Goal: Task Accomplishment & Management: Complete application form

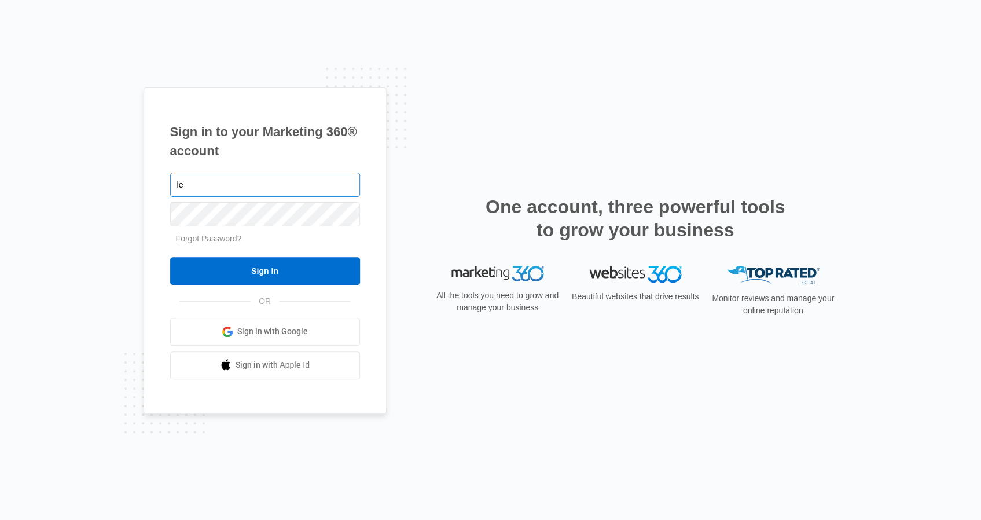
type input "l"
type input "franchise_info@foreverlearningmontessori.com"
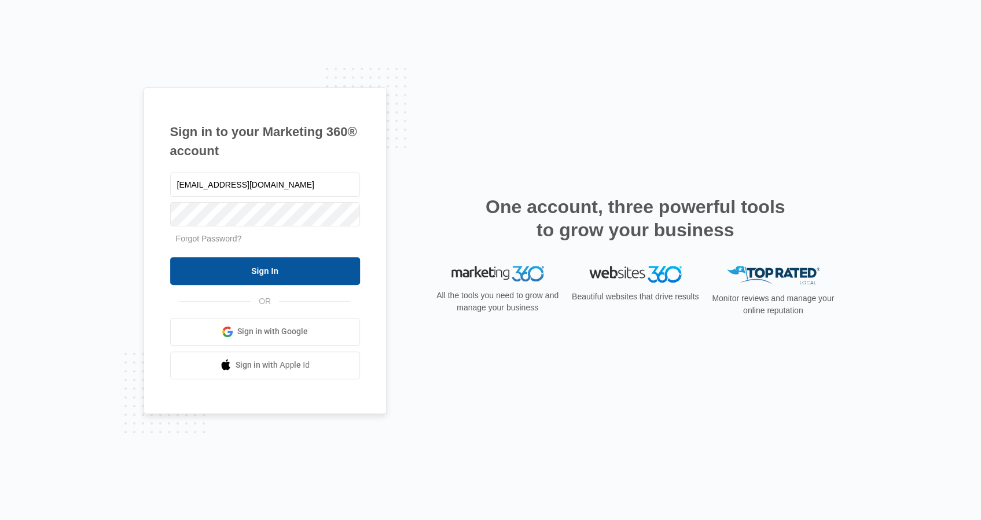
click at [242, 268] on input "Sign In" at bounding box center [265, 271] width 190 height 28
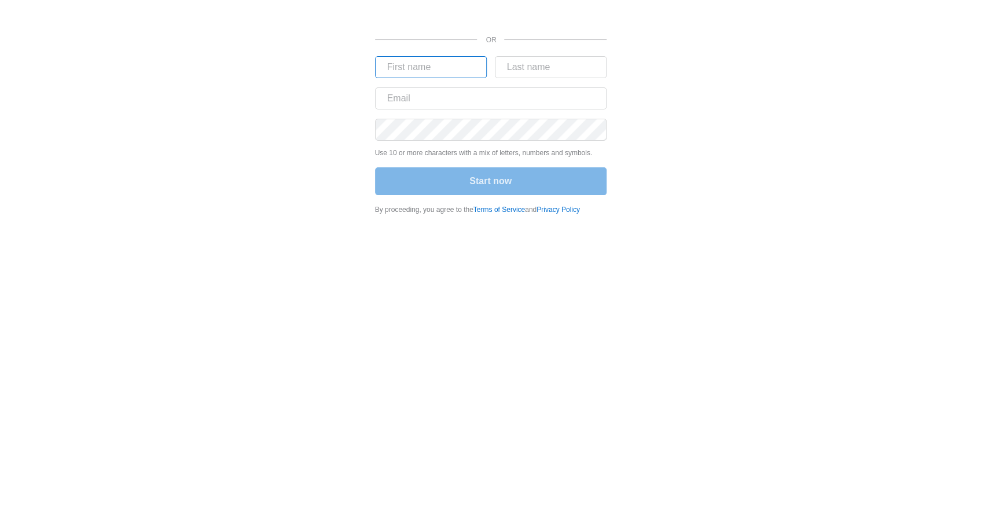
click at [413, 64] on input "text" at bounding box center [431, 67] width 112 height 22
type input "Syed"
type input "Meerza"
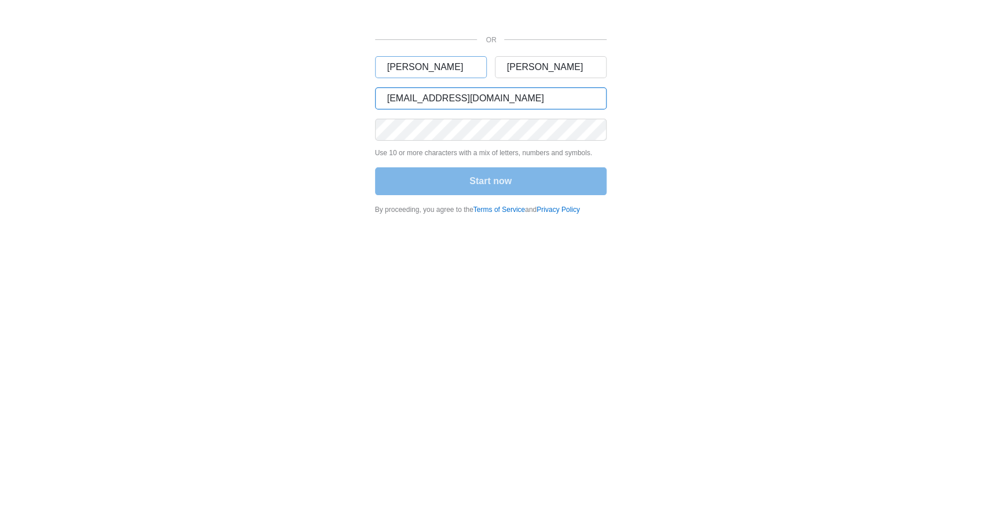
type input "franchise_info@foreverlearningmontessori.com"
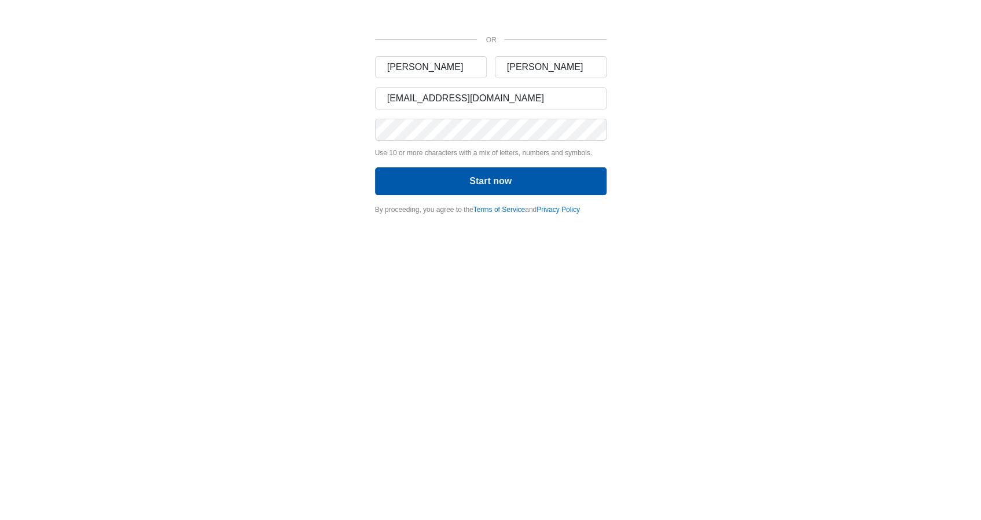
click at [432, 182] on button "Start now" at bounding box center [490, 181] width 231 height 28
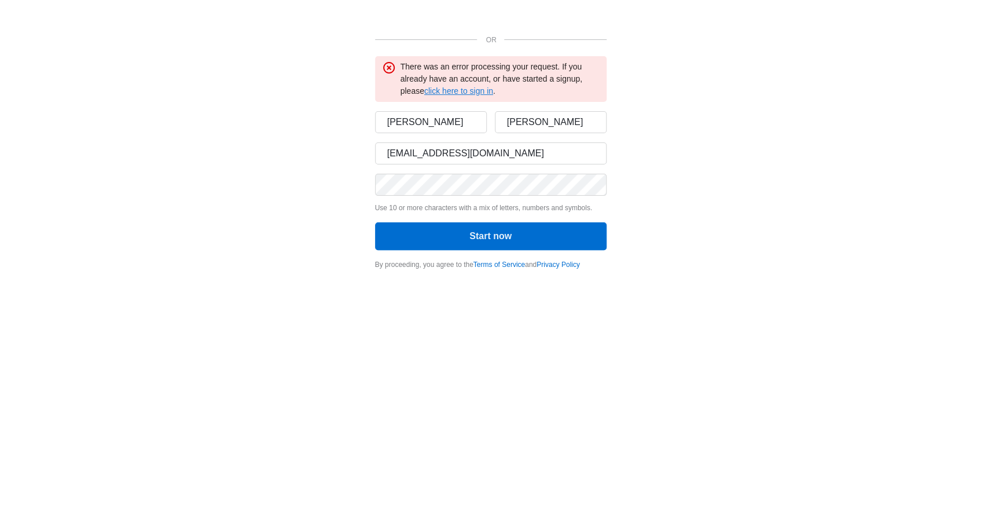
click at [463, 90] on link "click here to sign in" at bounding box center [458, 90] width 69 height 9
